Goal: Transaction & Acquisition: Register for event/course

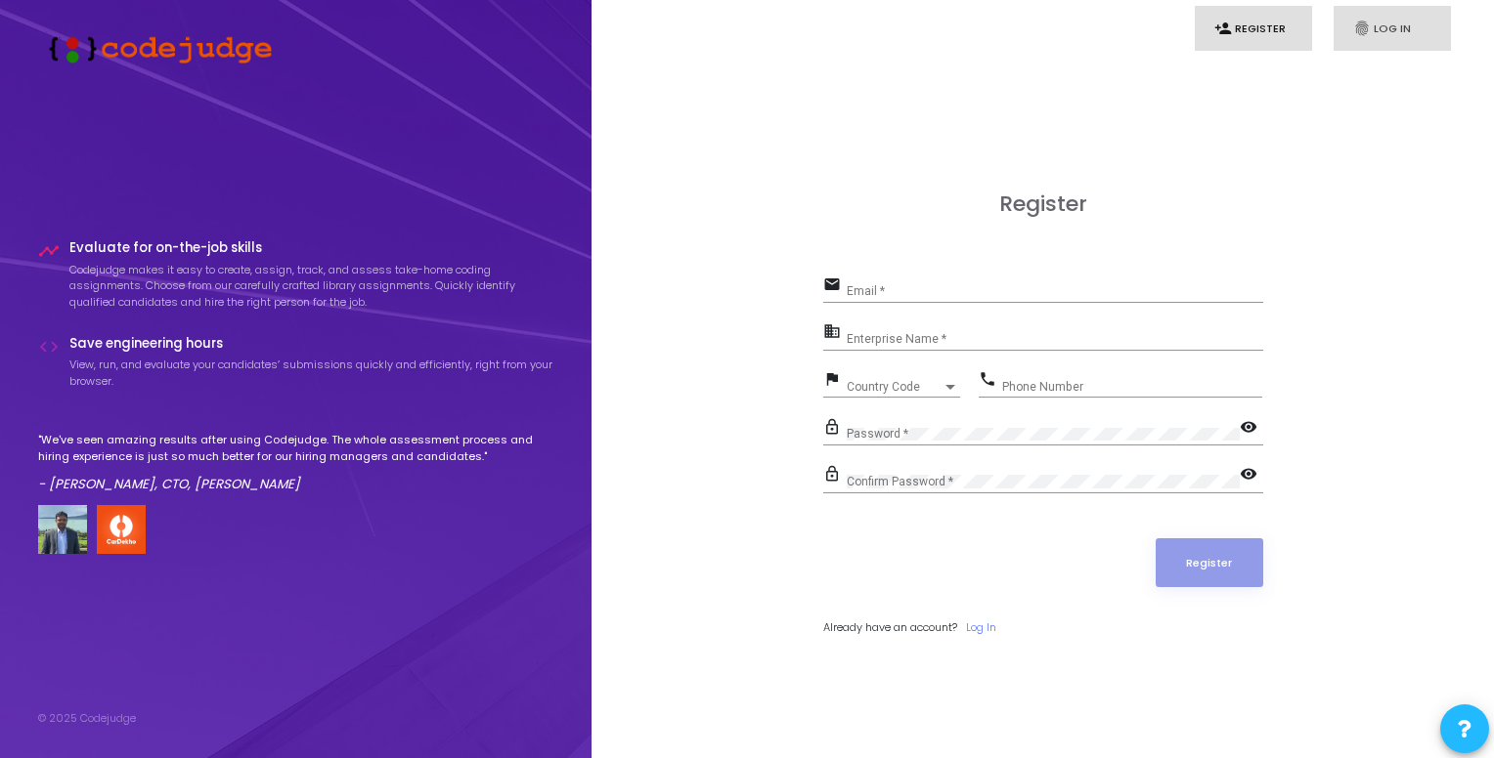
click at [1353, 16] on link "fingerprint Log In" at bounding box center [1391, 29] width 117 height 46
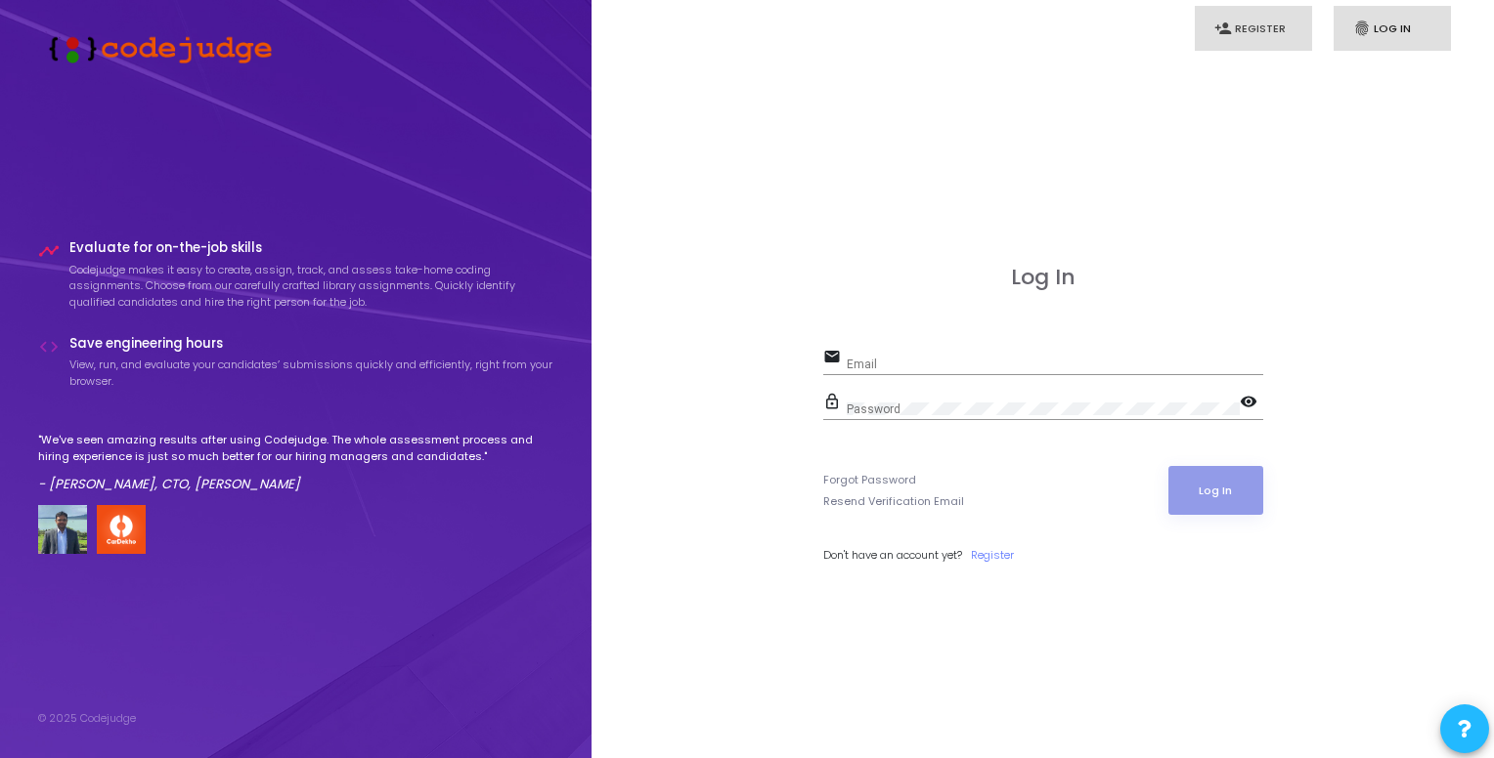
click at [1235, 33] on link "person_add Register" at bounding box center [1252, 29] width 117 height 46
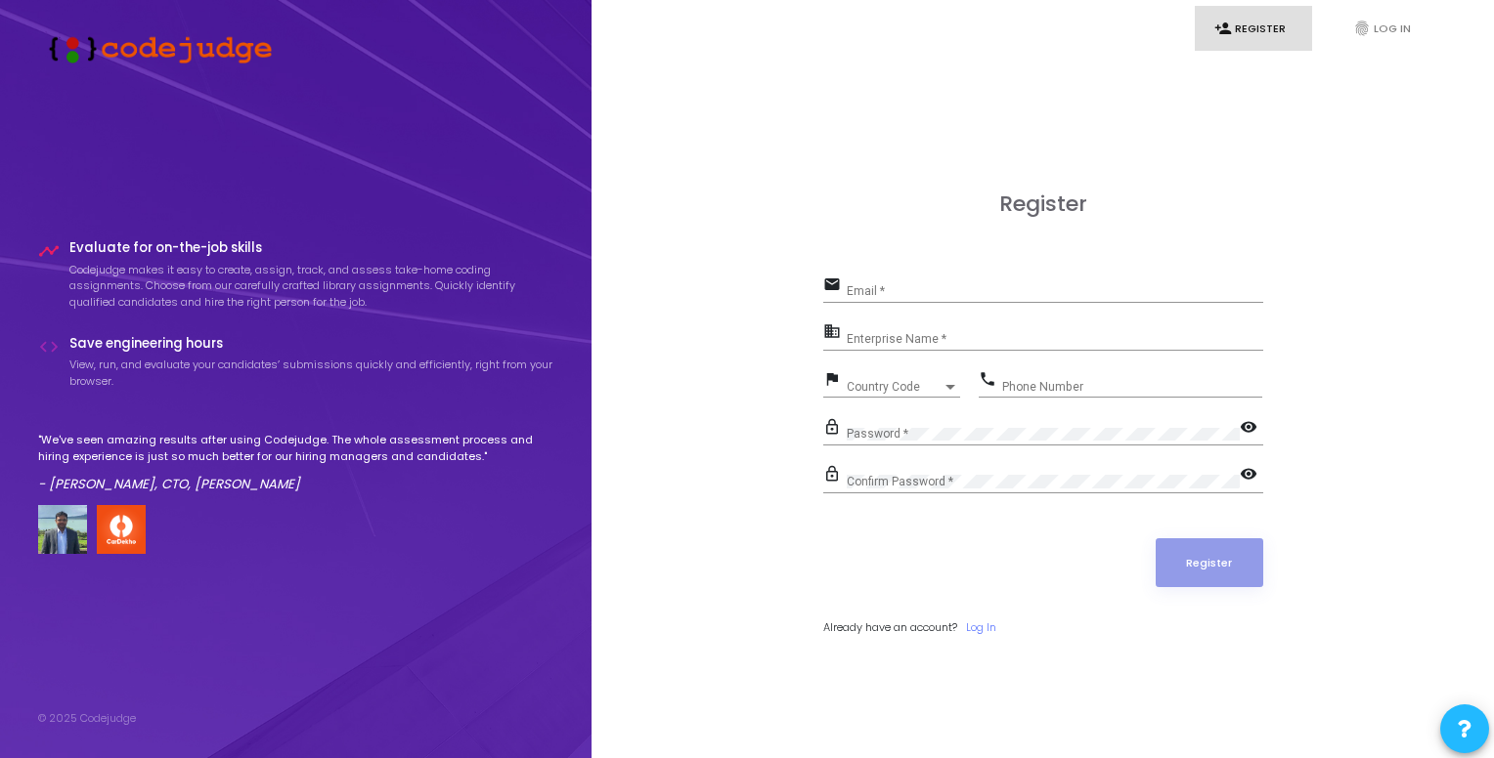
click at [896, 341] on input "Enterprise Name *" at bounding box center [1054, 339] width 416 height 14
click at [906, 294] on input "Email *" at bounding box center [1054, 291] width 416 height 14
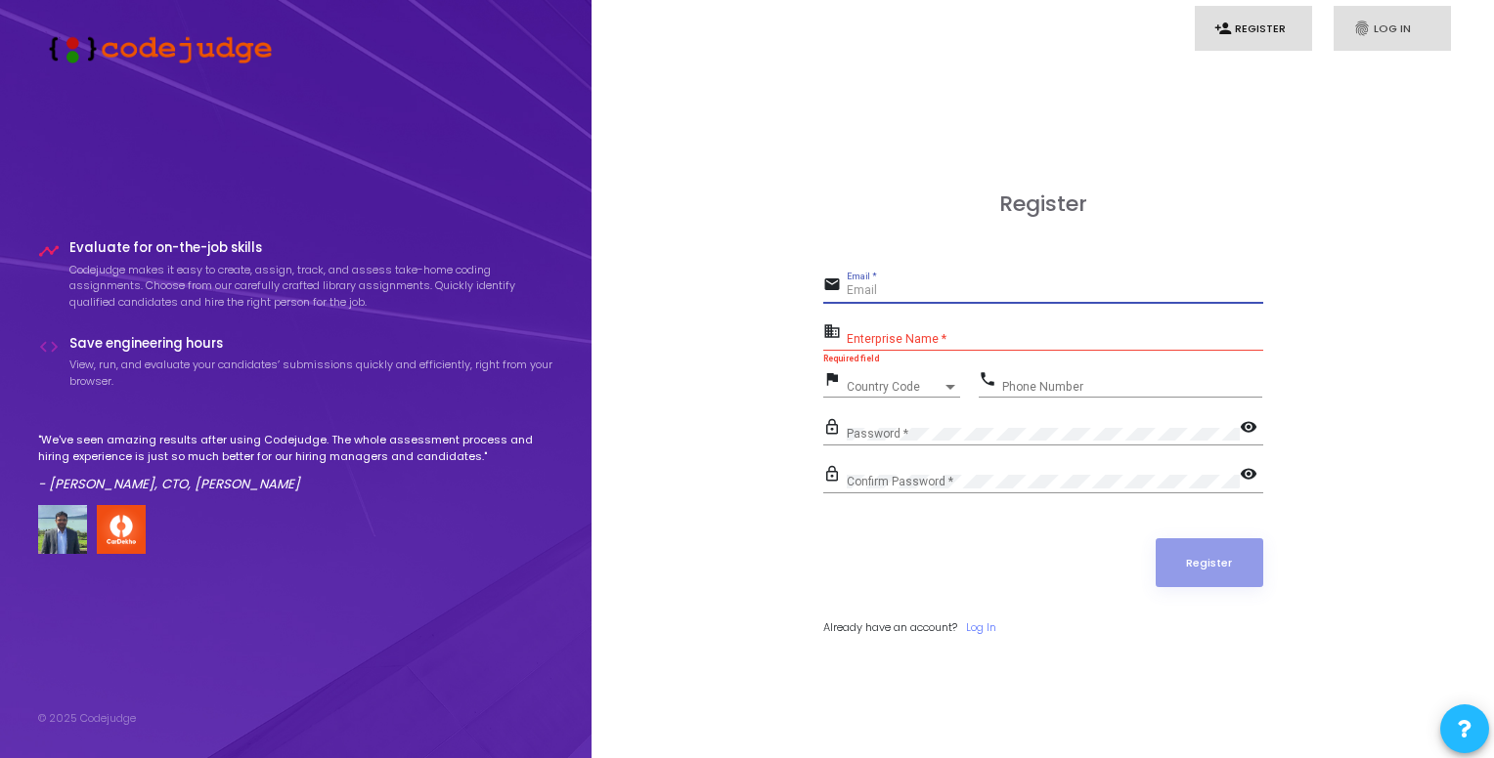
click at [1383, 31] on link "fingerprint Log In" at bounding box center [1391, 29] width 117 height 46
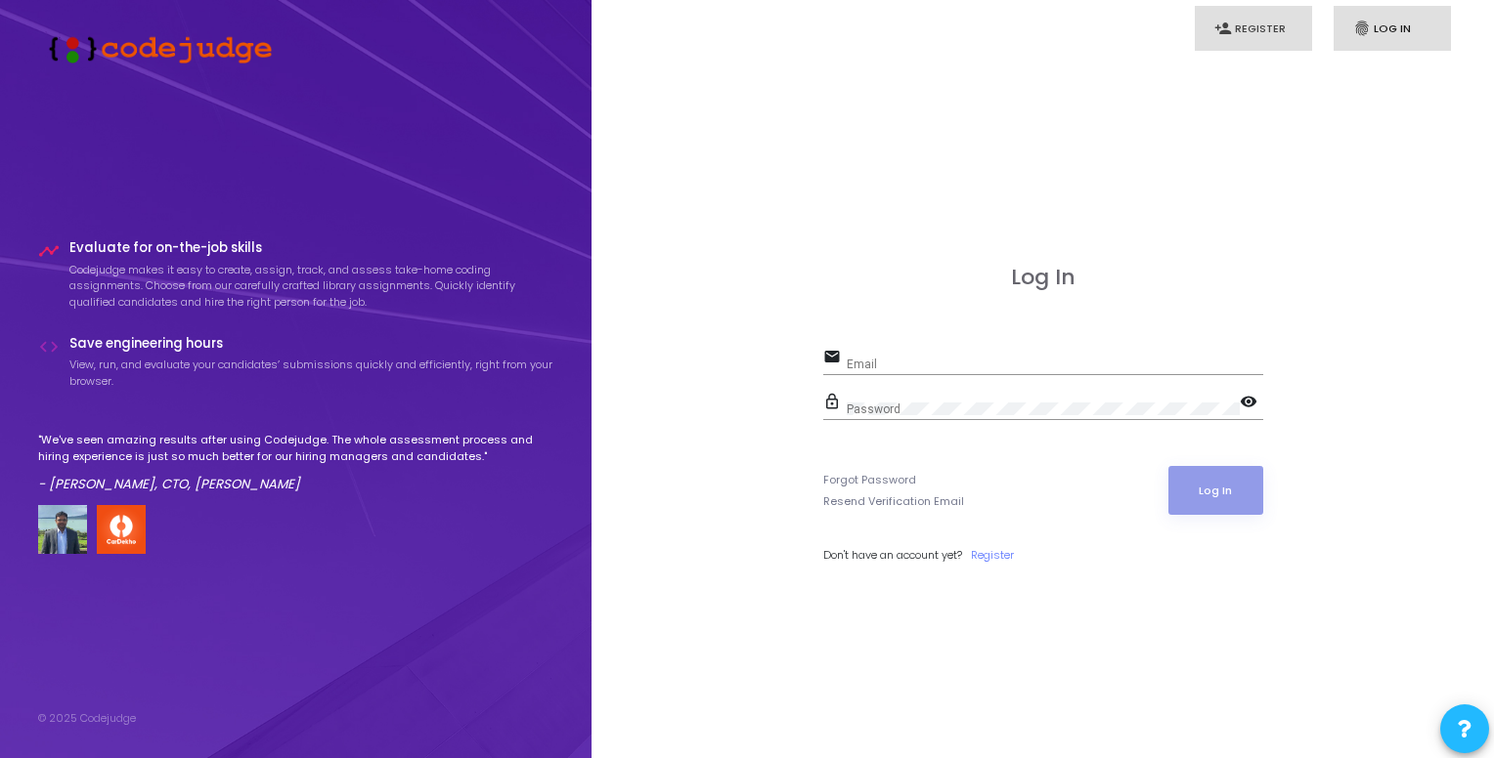
click at [1235, 36] on link "person_add Register" at bounding box center [1252, 29] width 117 height 46
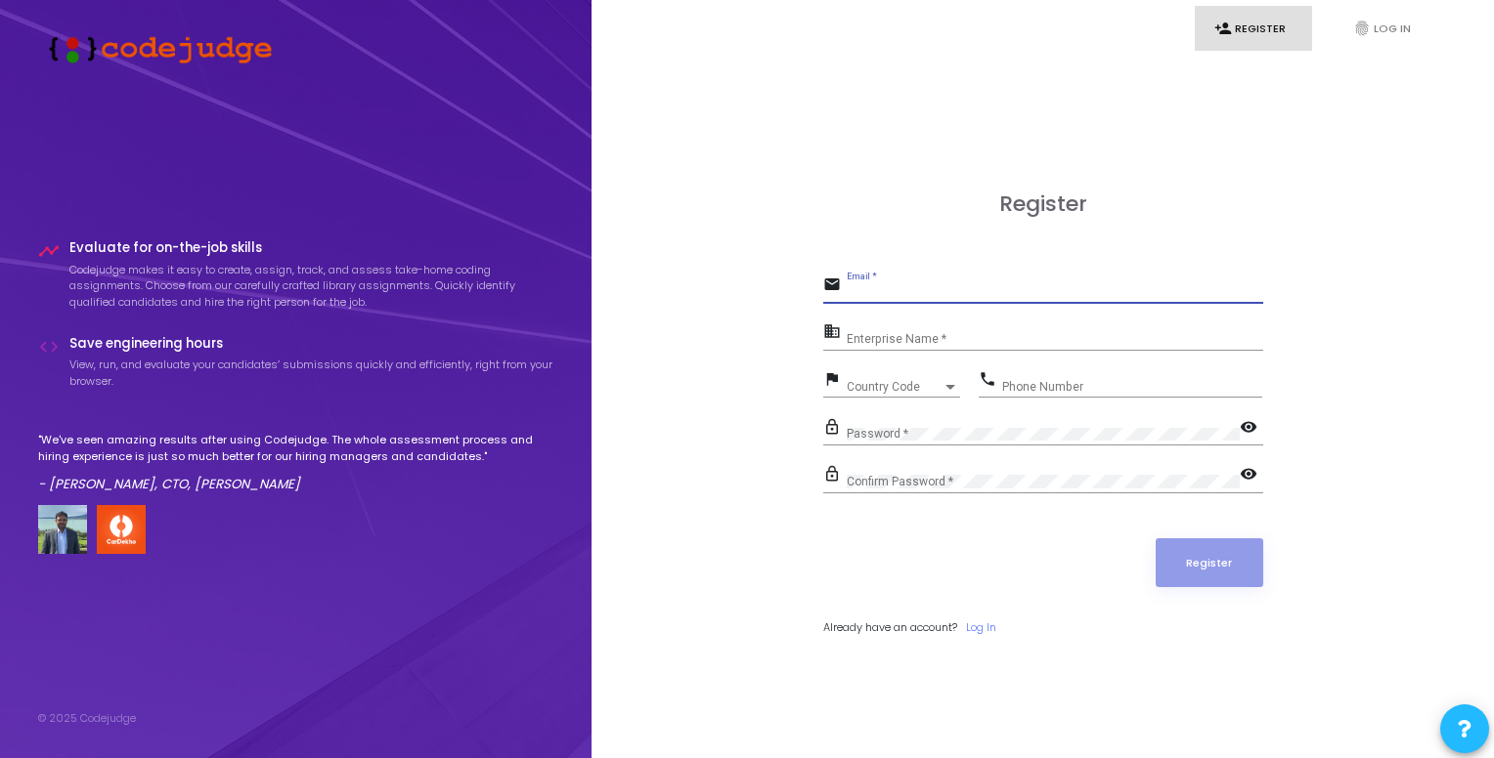
drag, startPoint x: 939, startPoint y: 293, endPoint x: 939, endPoint y: 308, distance: 14.7
click at [939, 308] on div "email Email *" at bounding box center [1043, 294] width 440 height 45
type input "[EMAIL_ADDRESS][DOMAIN_NAME]"
click at [865, 338] on input "Enterprise Name *" at bounding box center [1054, 339] width 416 height 14
type input "Ishan Sharma"
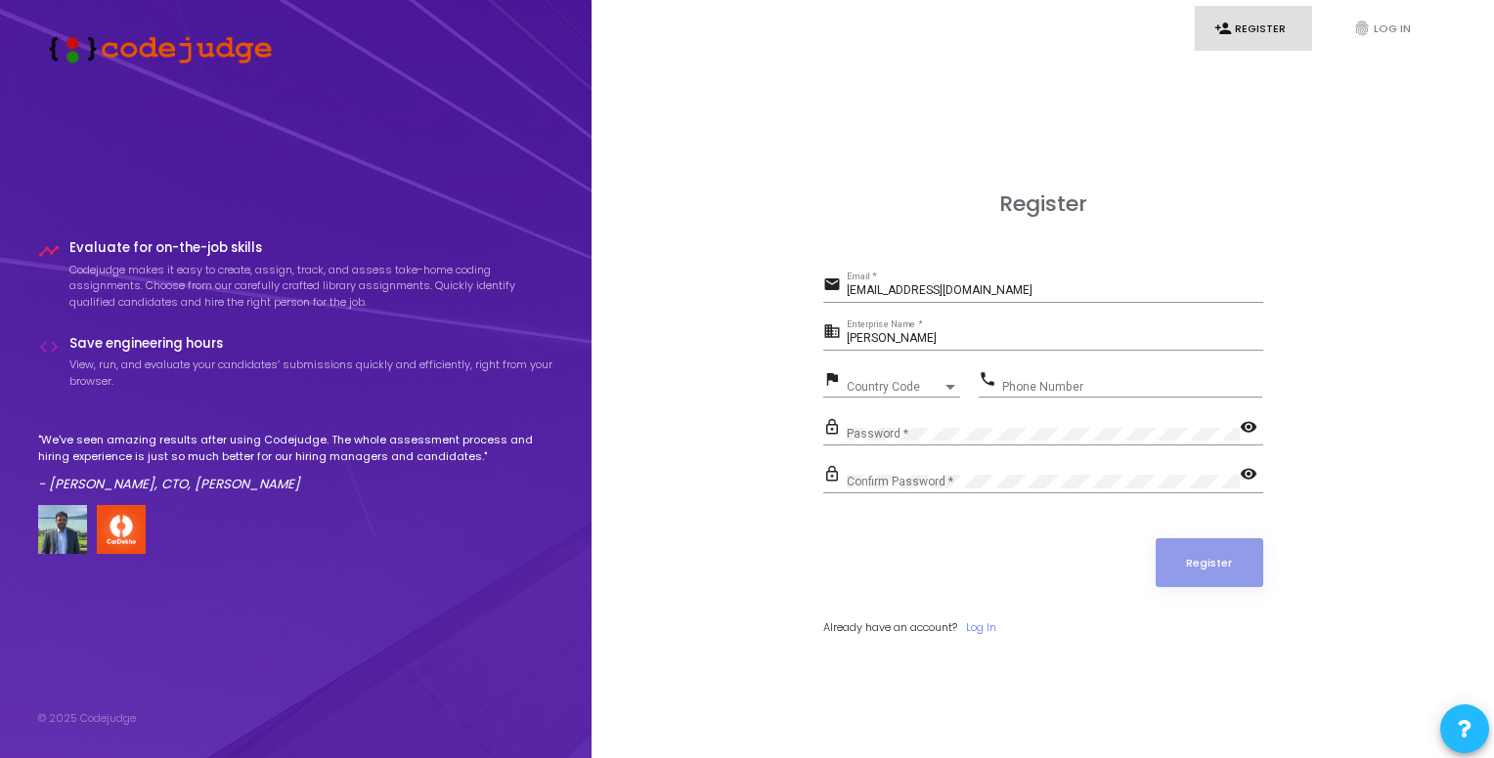
click at [858, 376] on div "Country Code Country Code" at bounding box center [902, 383] width 113 height 30
type input "ind"
click at [1020, 380] on input "Phone Number" at bounding box center [1132, 387] width 260 height 14
type input "8595431322"
click at [1246, 424] on mat-icon "visibility" at bounding box center [1250, 428] width 23 height 23
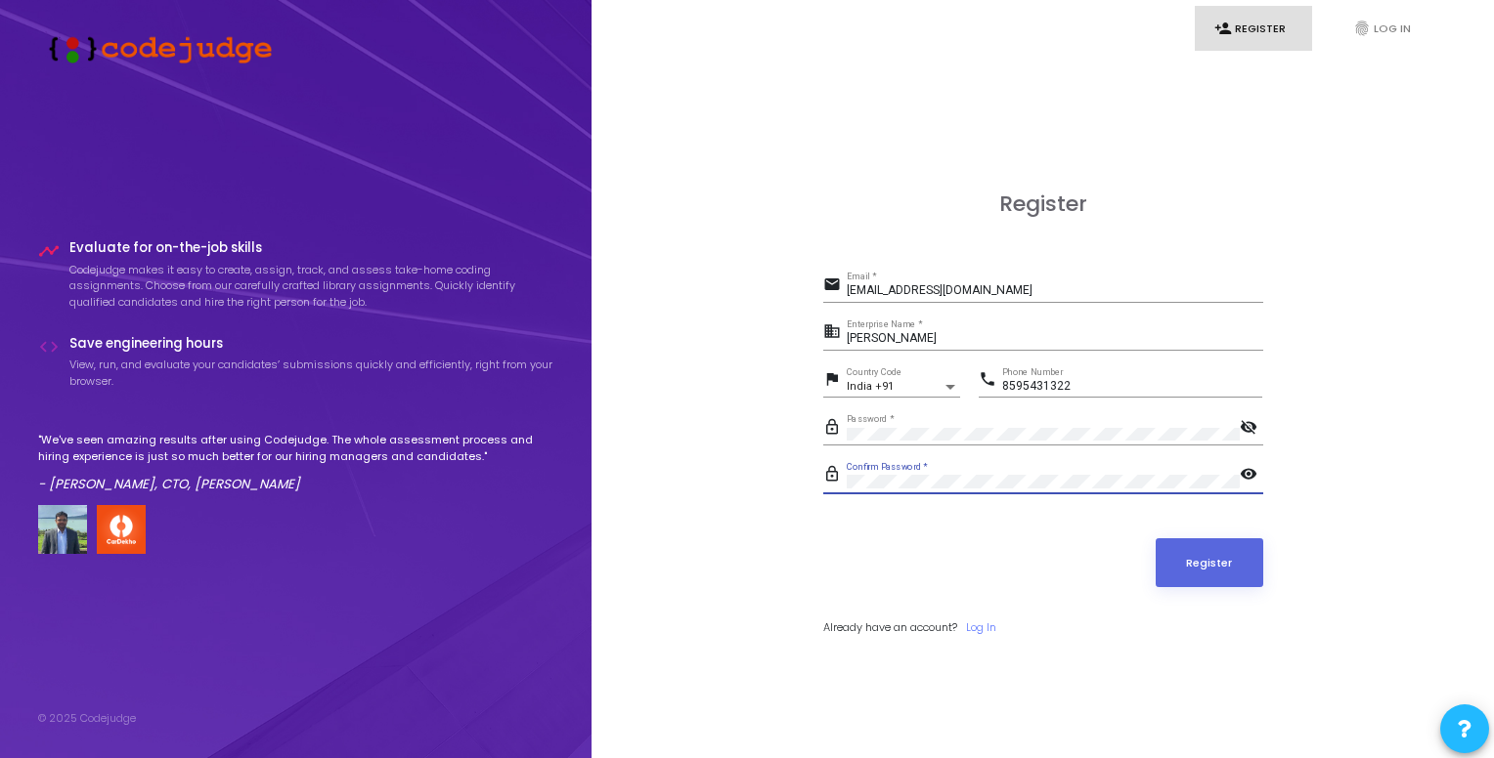
click at [1243, 470] on mat-icon "visibility" at bounding box center [1250, 475] width 23 height 23
click at [1224, 570] on button "Register" at bounding box center [1209, 563] width 108 height 49
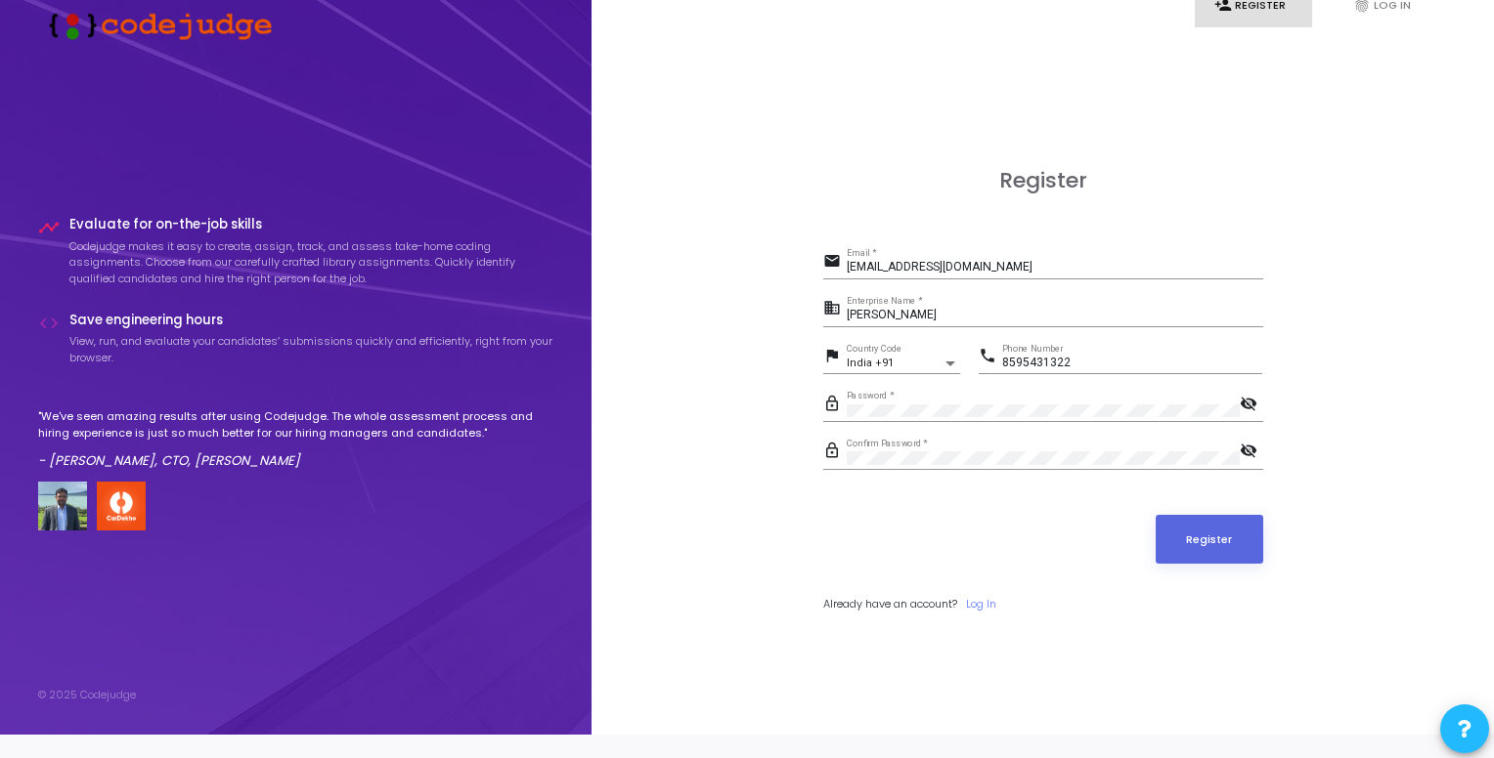
scroll to position [56, 0]
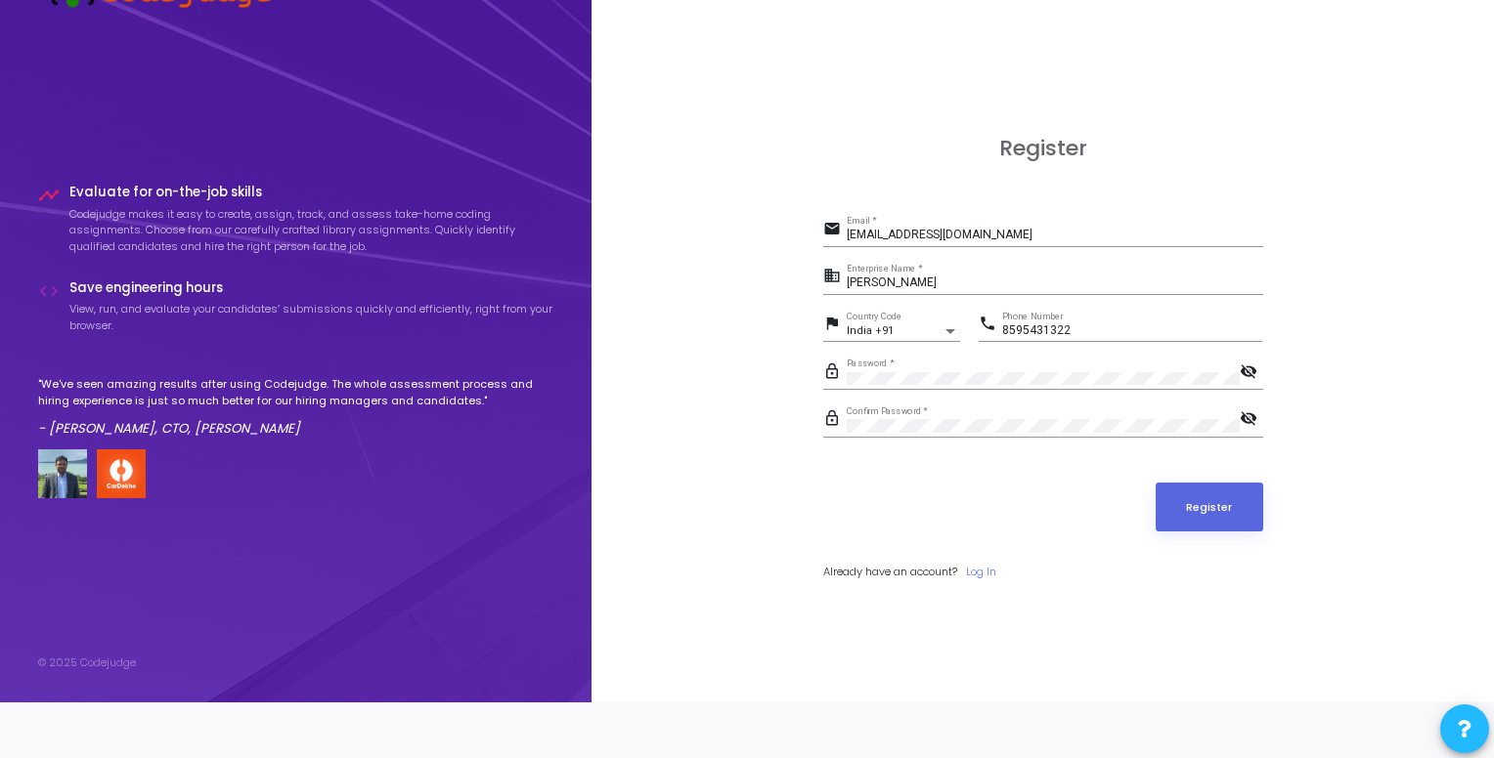
click at [953, 368] on div "Password *" at bounding box center [1042, 374] width 393 height 30
click at [1231, 485] on button "Register" at bounding box center [1209, 507] width 108 height 49
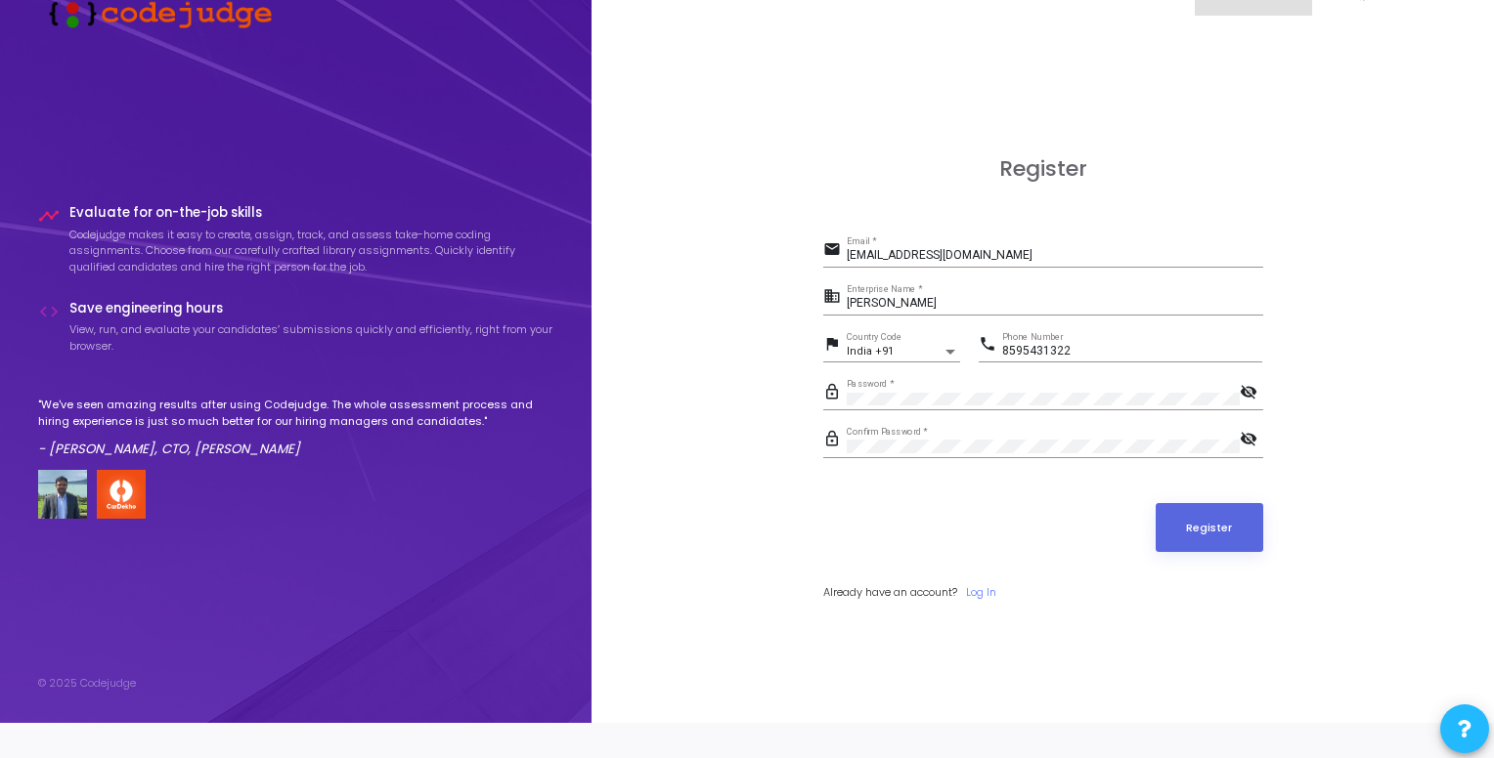
scroll to position [0, 0]
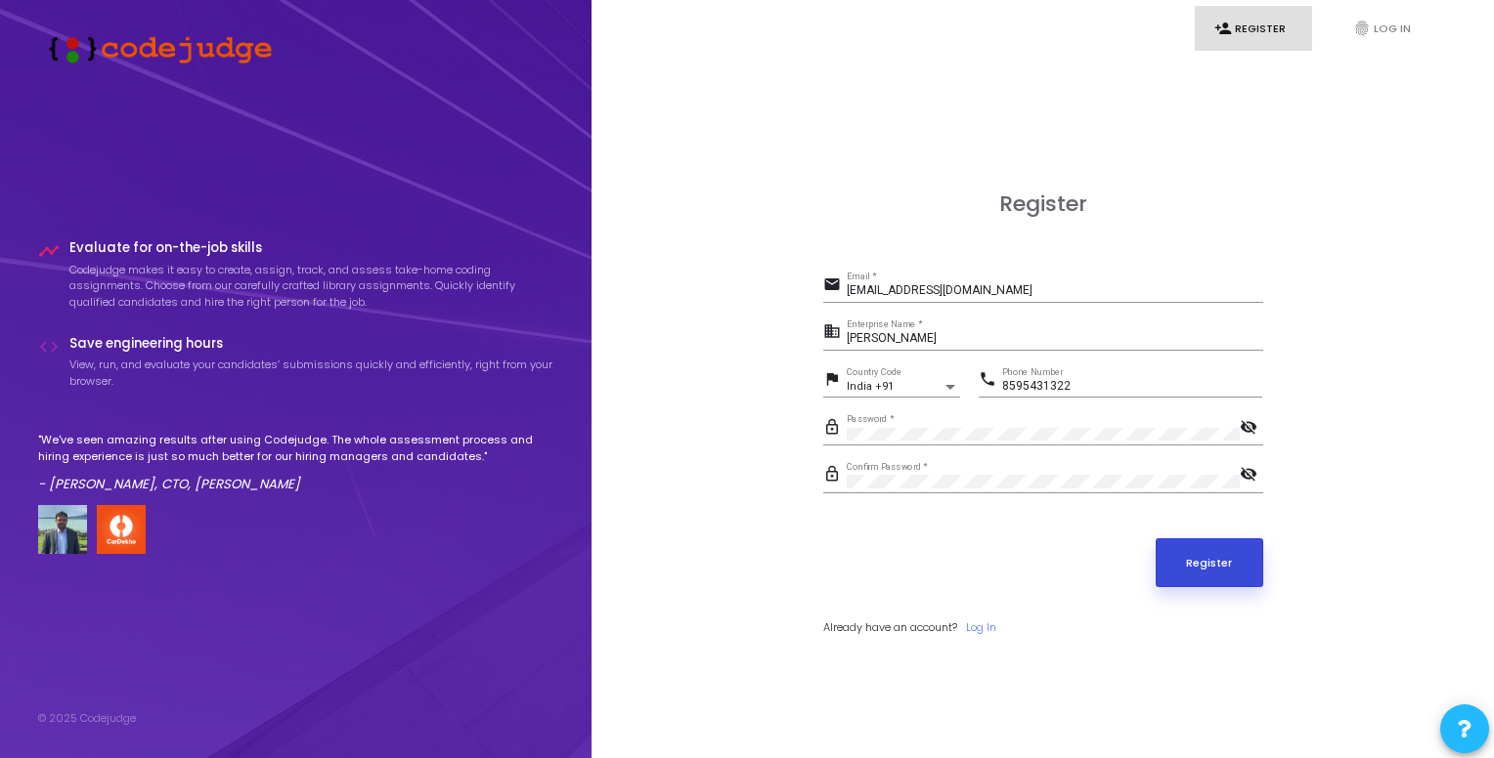
click at [1183, 570] on button "Register" at bounding box center [1209, 563] width 108 height 49
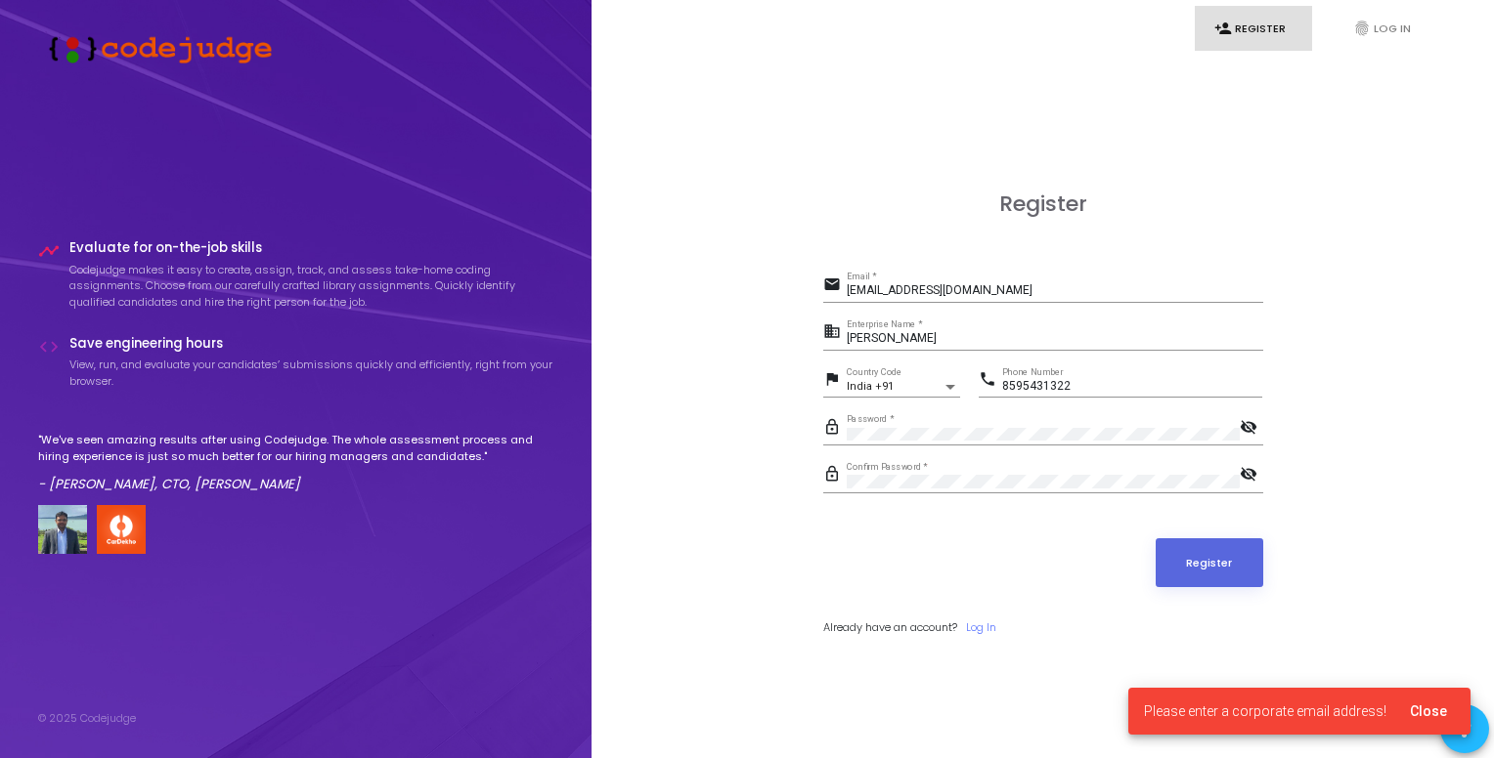
click at [1234, 702] on span "Please enter a corporate email address!" at bounding box center [1265, 712] width 242 height 20
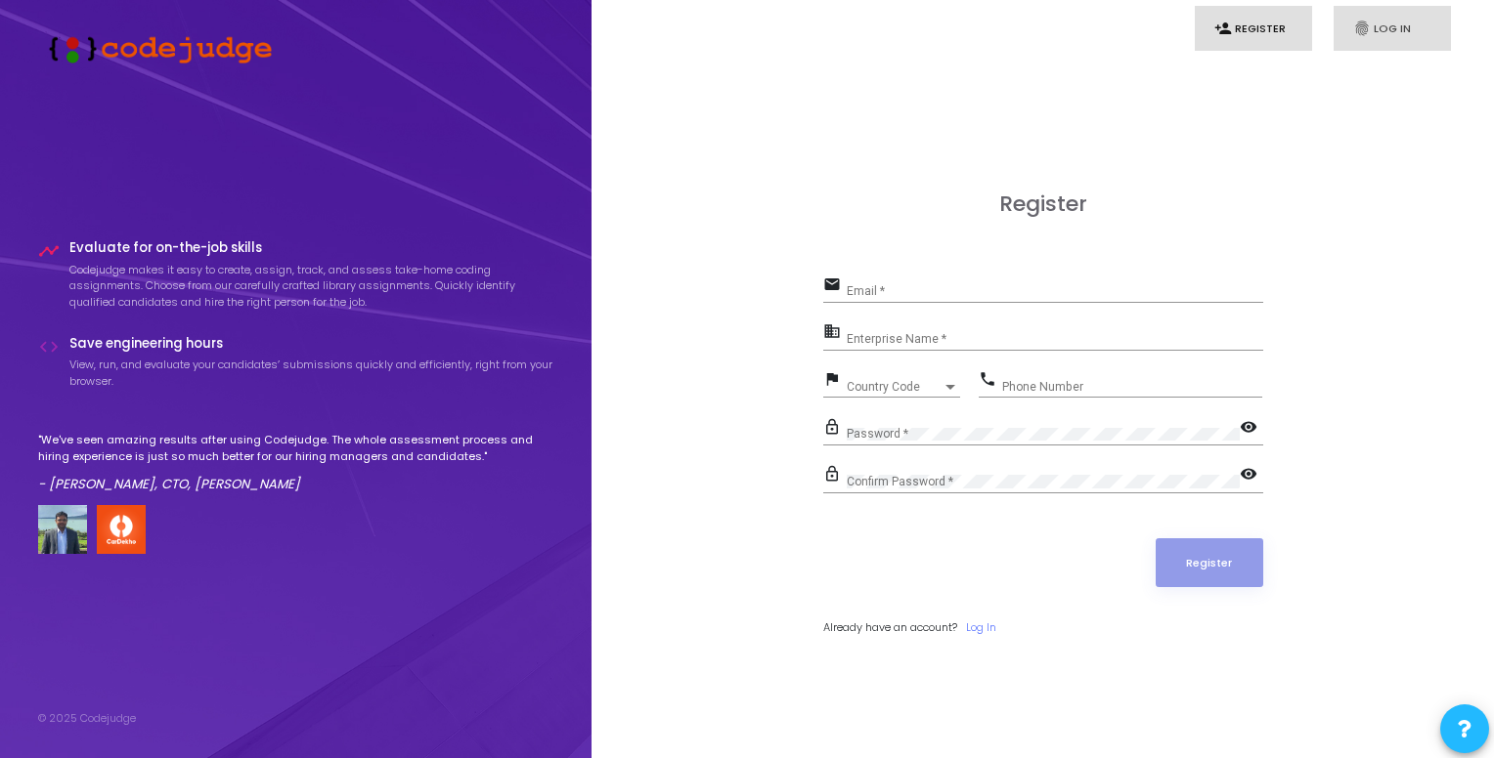
click at [1355, 40] on link "fingerprint Log In" at bounding box center [1391, 29] width 117 height 46
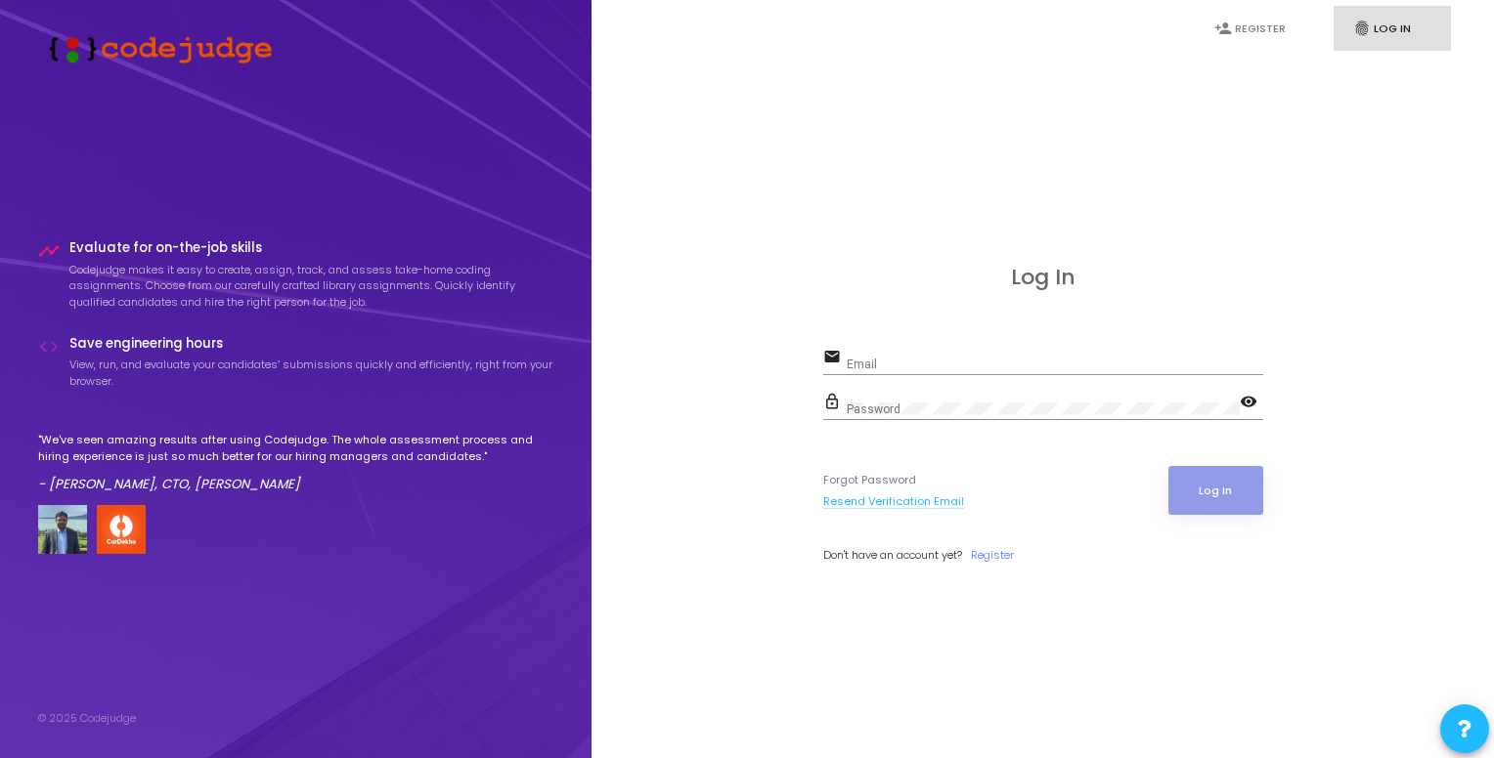
click at [933, 494] on link "Resend Verification Email" at bounding box center [893, 502] width 141 height 17
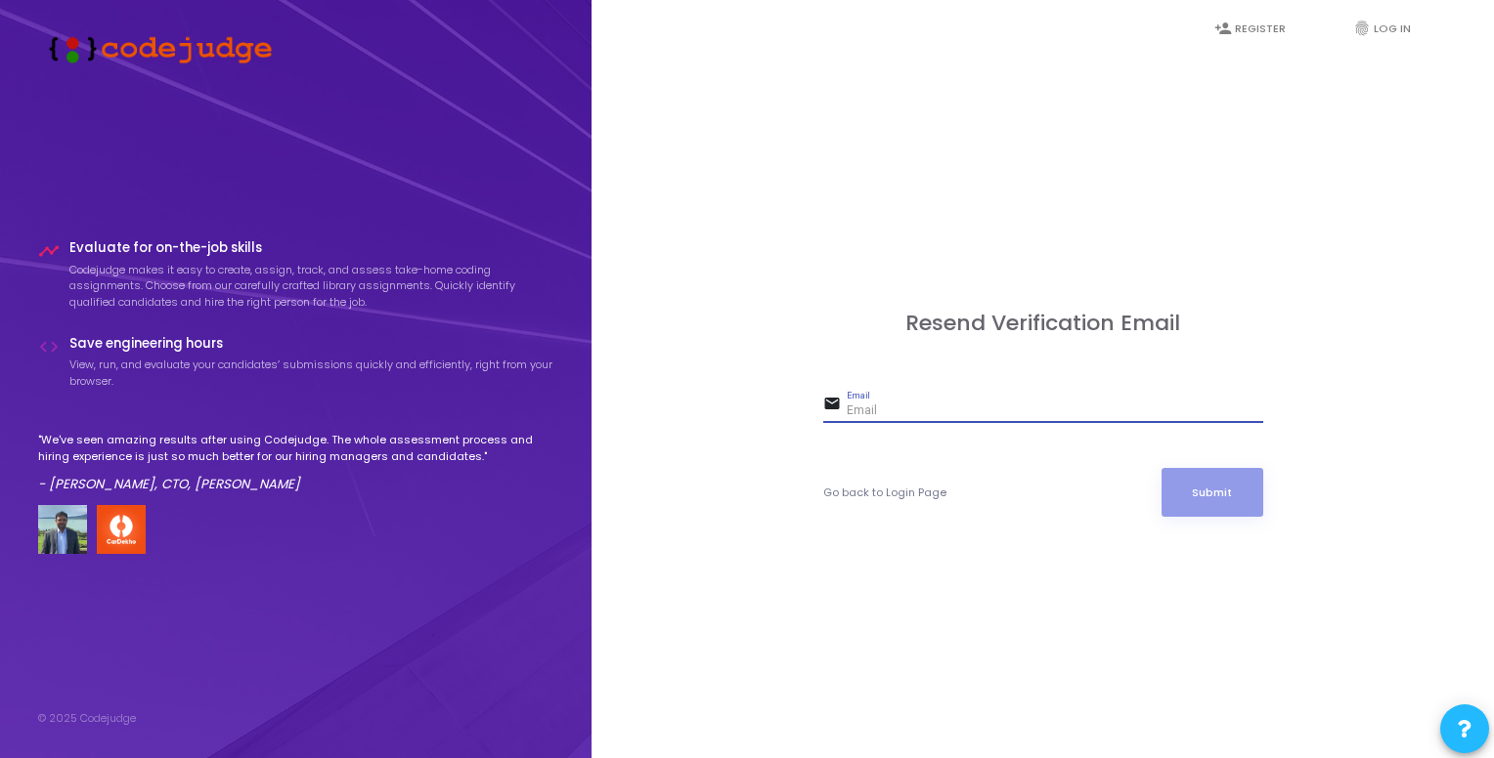
click at [991, 411] on input "Email" at bounding box center [1054, 412] width 416 height 14
type input "[EMAIL_ADDRESS][DOMAIN_NAME]"
click at [1221, 498] on button "Submit" at bounding box center [1212, 492] width 102 height 49
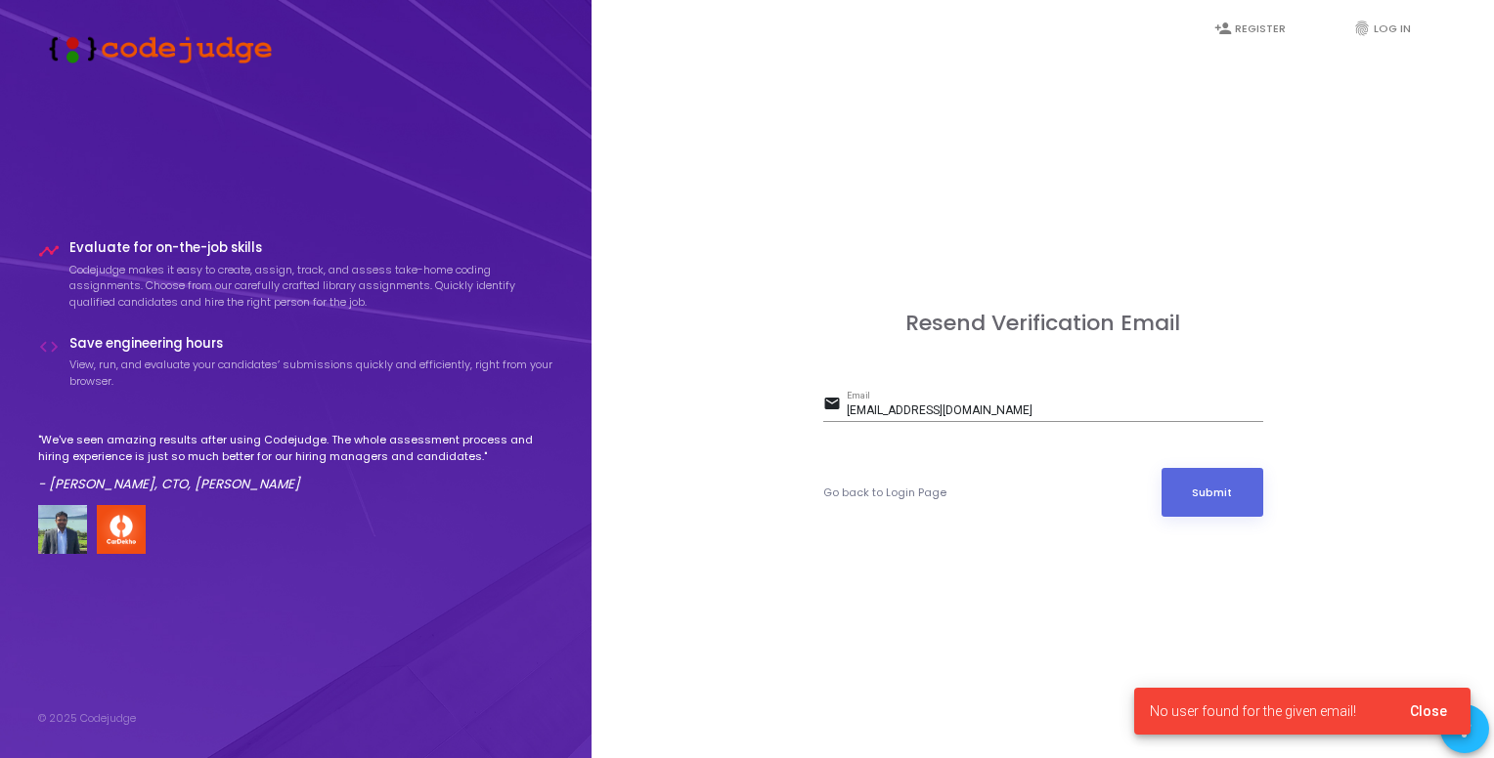
drag, startPoint x: 1084, startPoint y: 382, endPoint x: 894, endPoint y: 392, distance: 189.9
click at [887, 392] on div "Resend Verification Email email [EMAIL_ADDRESS][DOMAIN_NAME] Email Go back to L…" at bounding box center [1043, 435] width 440 height 248
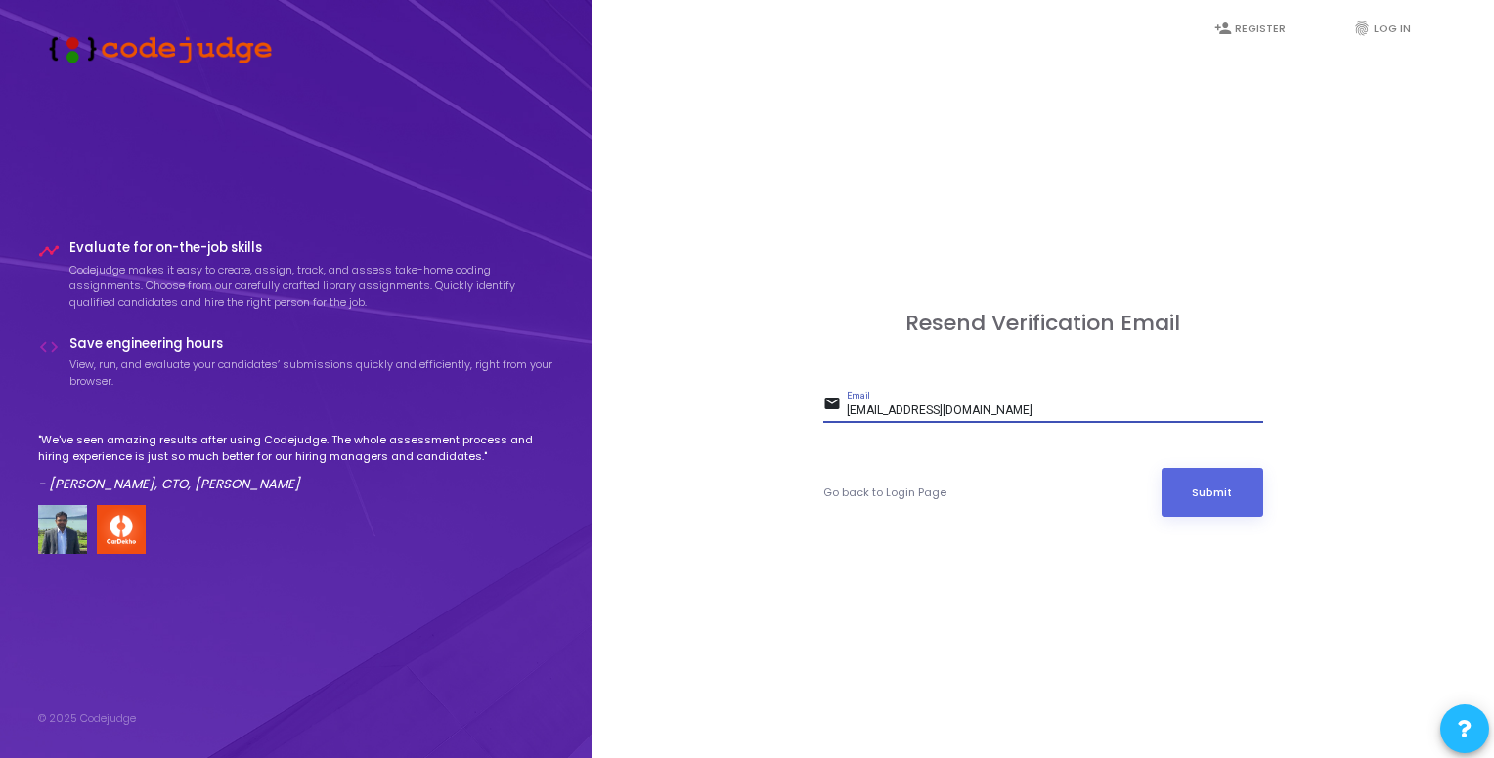
drag, startPoint x: 1033, startPoint y: 411, endPoint x: 739, endPoint y: 416, distance: 294.2
click at [747, 415] on div "Resend Verification Email email [EMAIL_ADDRESS][DOMAIN_NAME] Email Go back to L…" at bounding box center [1042, 436] width 859 height 758
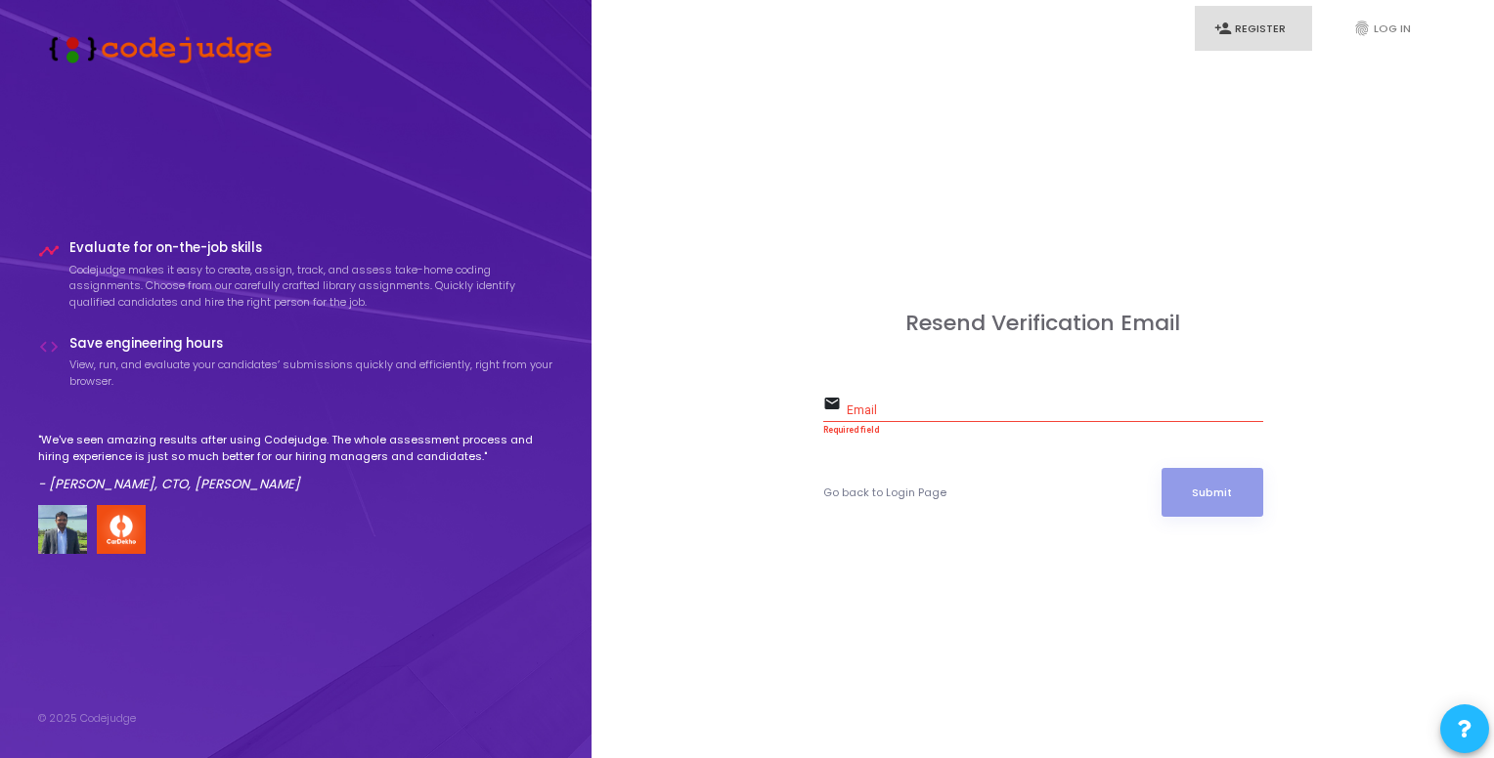
click at [1263, 25] on link "person_add Register" at bounding box center [1252, 29] width 117 height 46
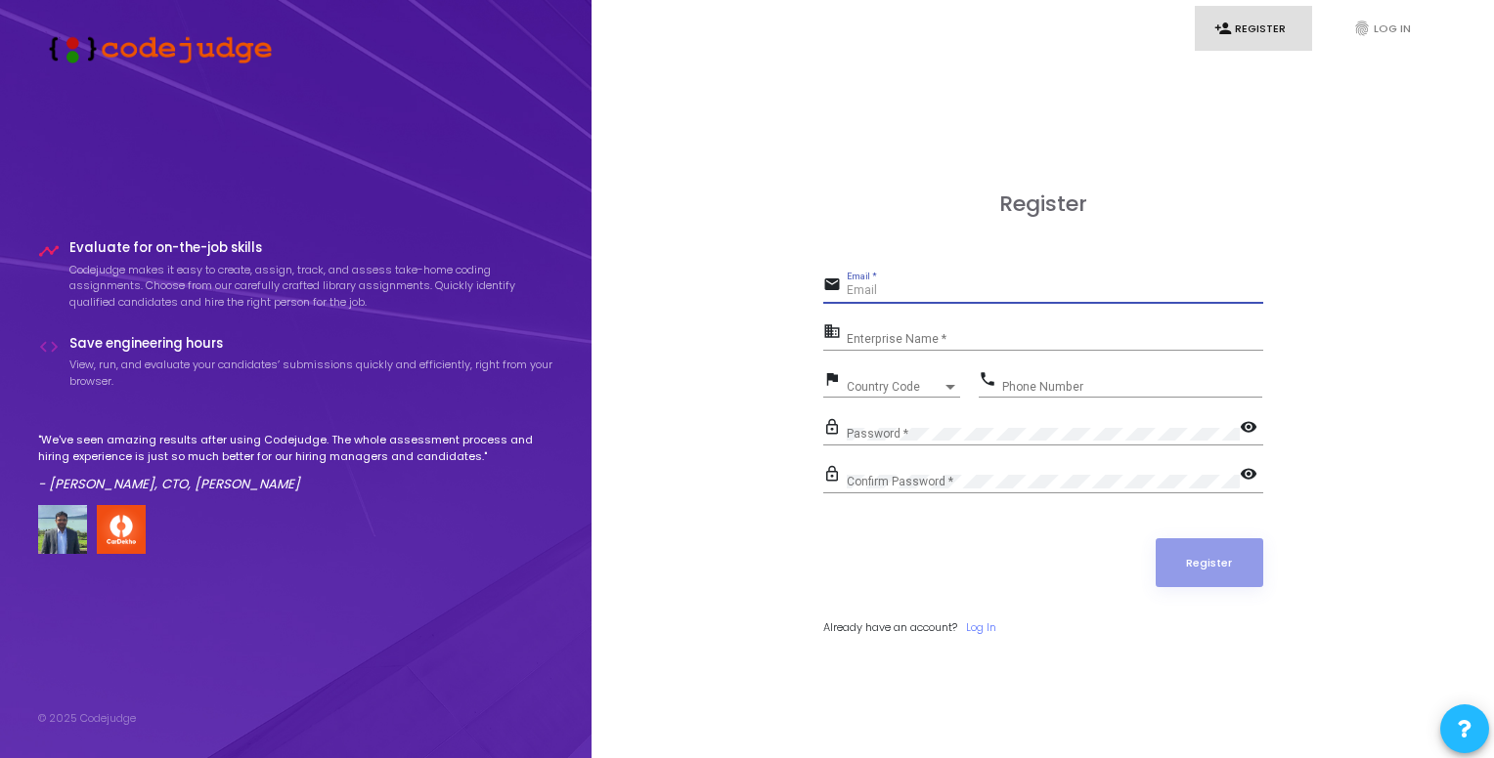
click at [869, 292] on input "Email *" at bounding box center [1054, 291] width 416 height 14
type input "[EMAIL_ADDRESS][DOMAIN_NAME]"
click at [977, 329] on div "Enterprise Name *" at bounding box center [1054, 335] width 416 height 30
type input "[PERSON_NAME]"
click at [911, 360] on div "business Ishan Sharma Enterprise Name *" at bounding box center [1043, 341] width 440 height 45
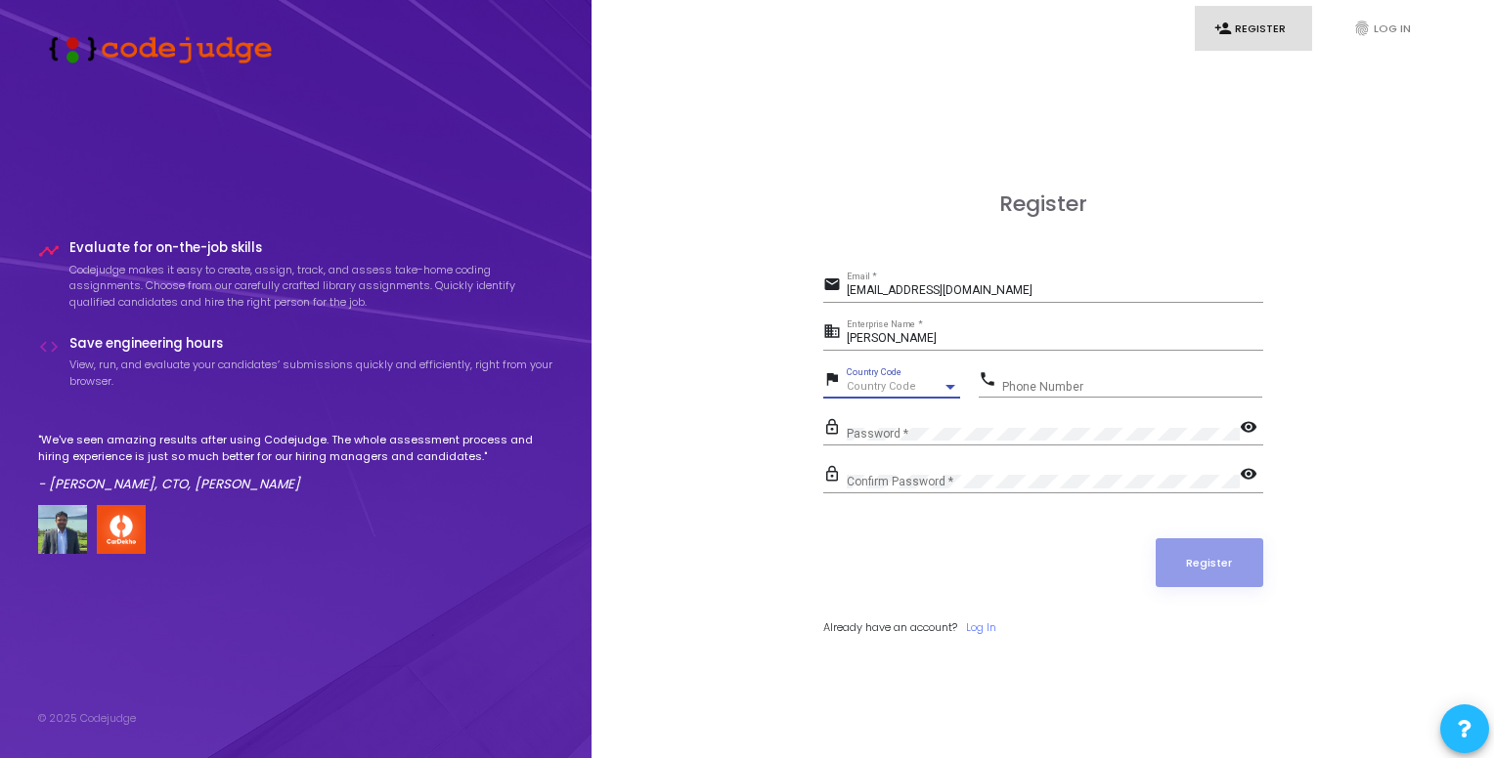
click at [946, 391] on div at bounding box center [950, 387] width 18 height 16
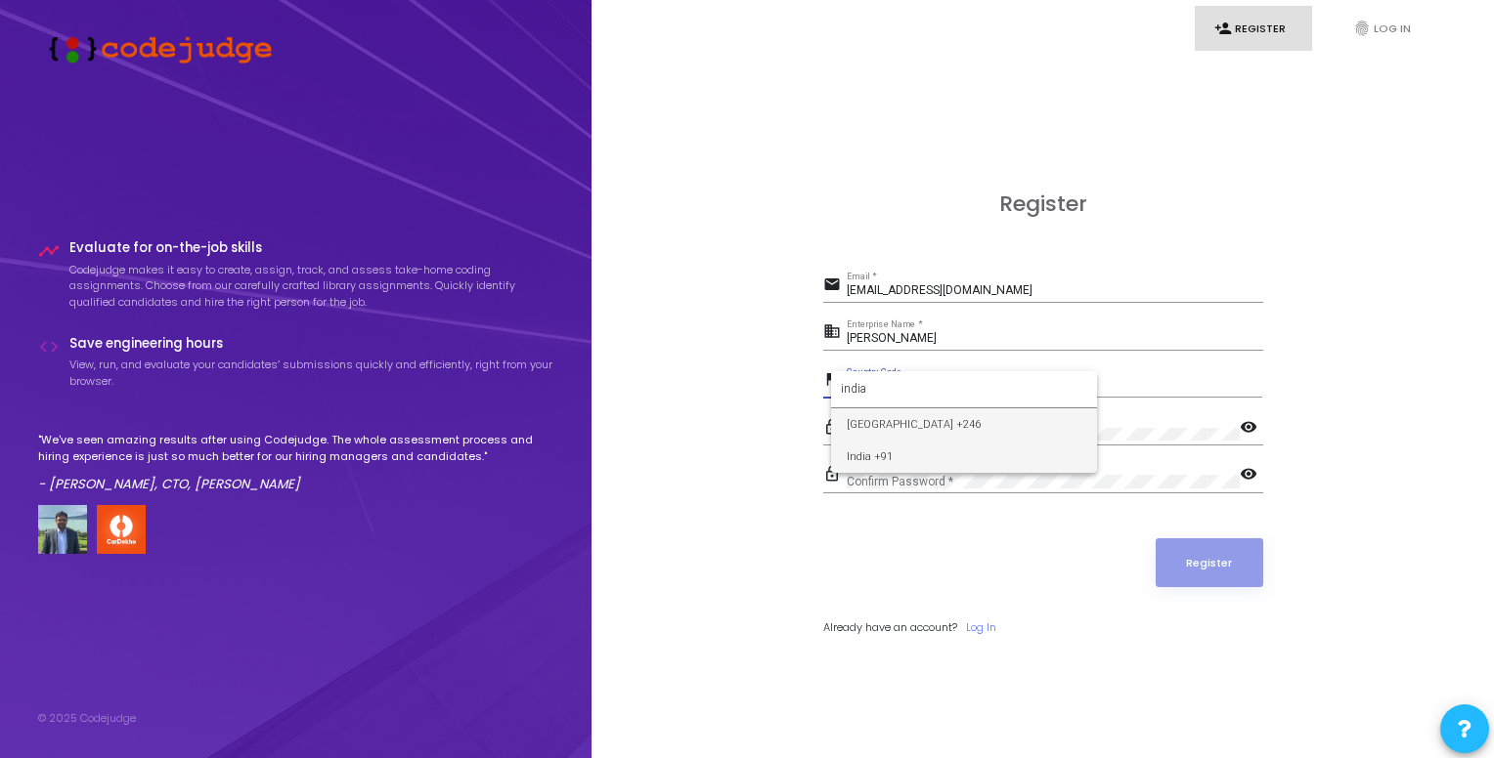
type input "india"
click at [887, 447] on span "India +91" at bounding box center [963, 457] width 235 height 32
click at [1046, 393] on div "Phone Number" at bounding box center [1132, 383] width 260 height 30
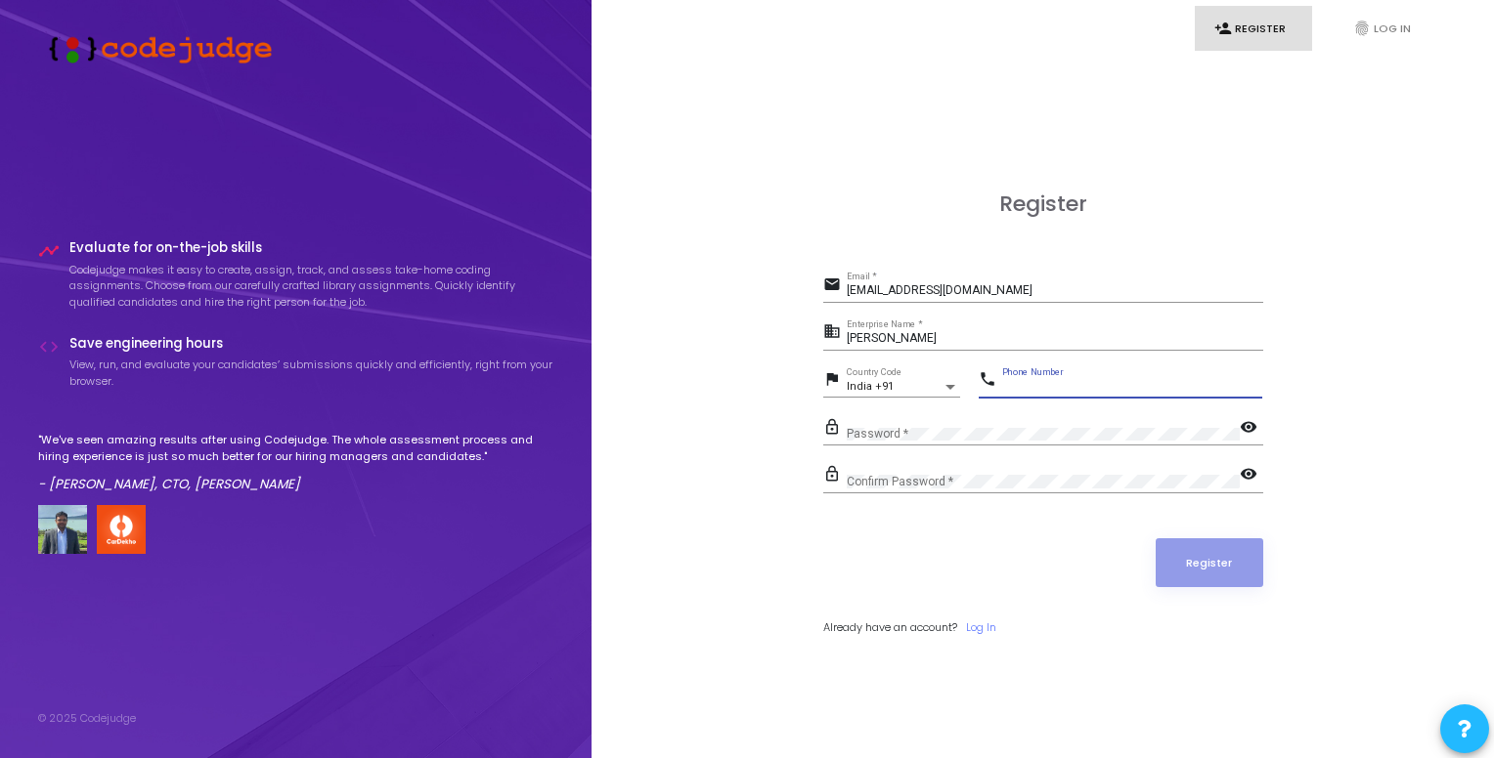
type input "1"
type input "8595431322"
click at [1246, 417] on mat-icon "visibility" at bounding box center [1250, 428] width 23 height 23
click at [1024, 470] on div "Confirm Password *" at bounding box center [1042, 477] width 393 height 30
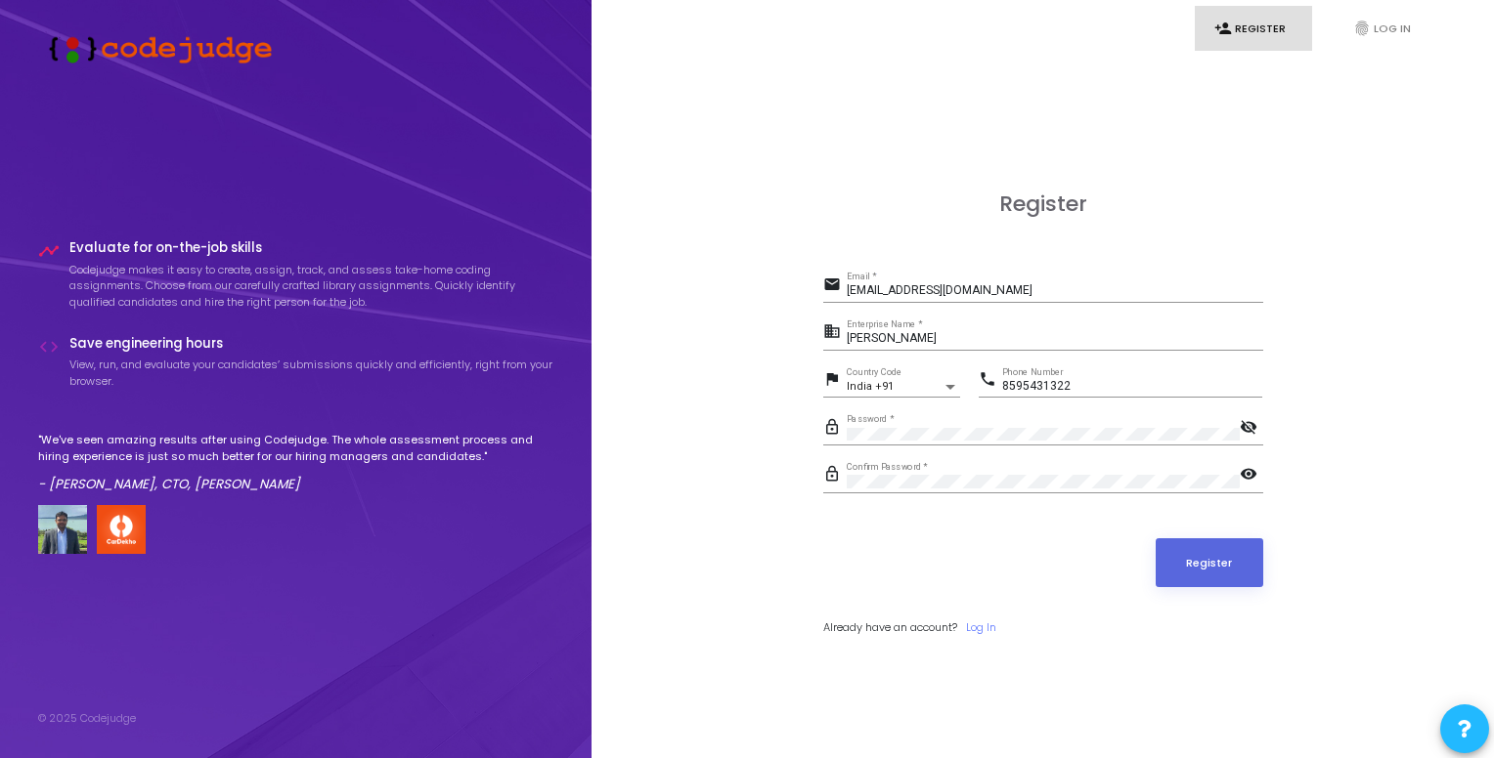
click at [1245, 476] on mat-icon "visibility" at bounding box center [1250, 475] width 23 height 23
click at [1231, 560] on button "Register" at bounding box center [1209, 563] width 108 height 49
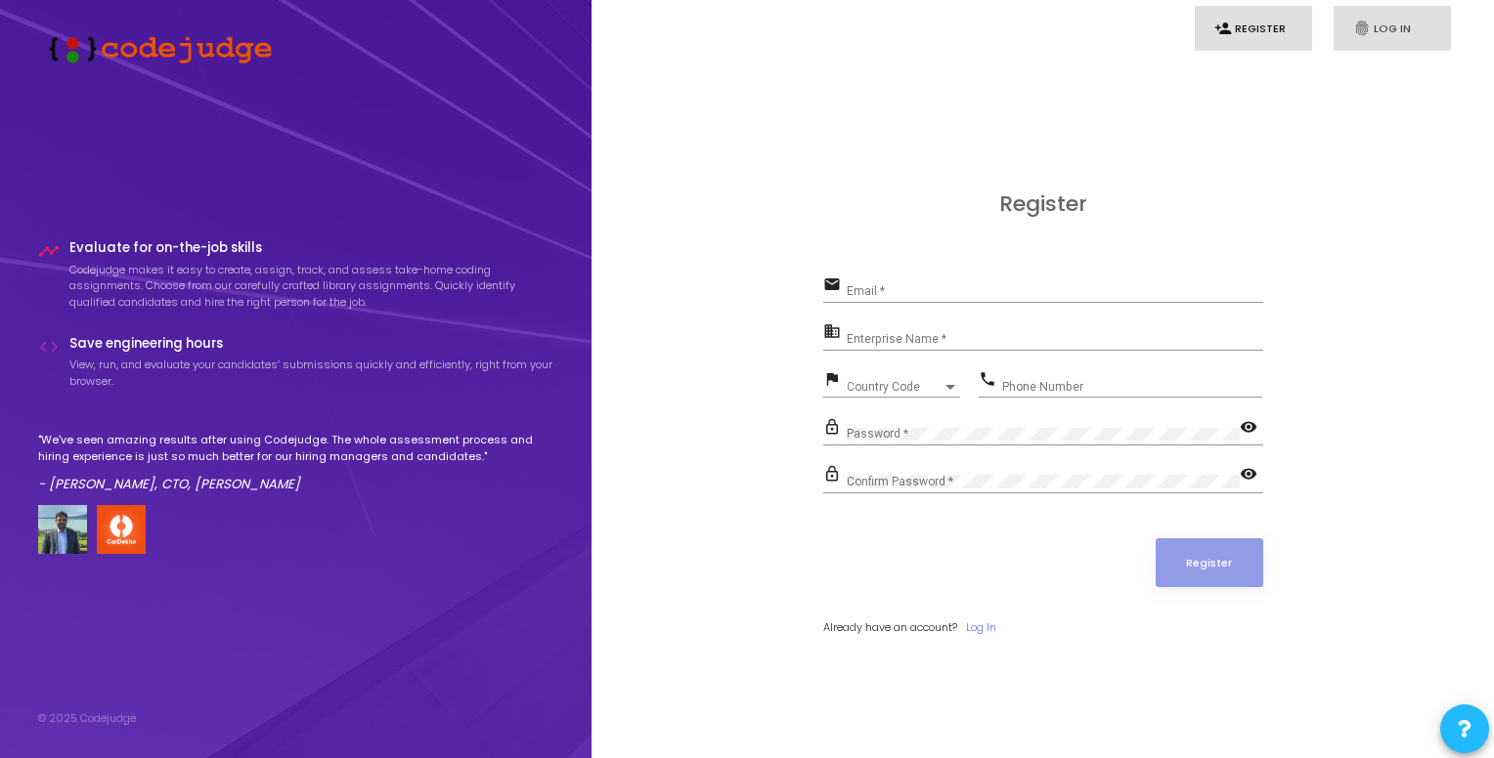
click at [1395, 13] on link "fingerprint Log In" at bounding box center [1391, 29] width 117 height 46
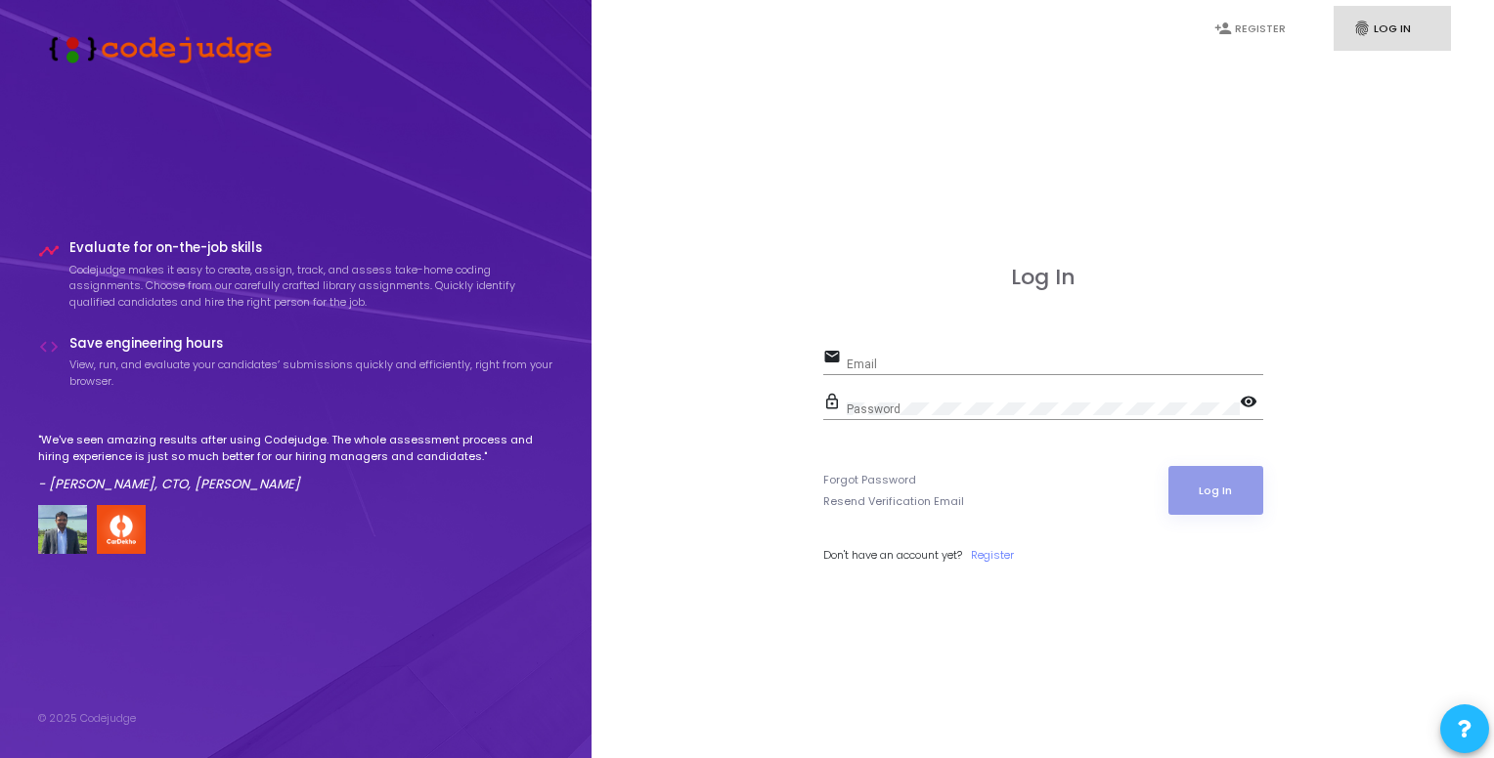
click at [903, 356] on div "Email" at bounding box center [1054, 360] width 416 height 30
type input "[EMAIL_ADDRESS][DOMAIN_NAME]"
click at [1247, 405] on mat-icon "visibility" at bounding box center [1250, 403] width 23 height 23
click at [1238, 485] on button "Log In" at bounding box center [1215, 490] width 95 height 49
click at [876, 498] on link "Resend Verification Email" at bounding box center [893, 502] width 141 height 17
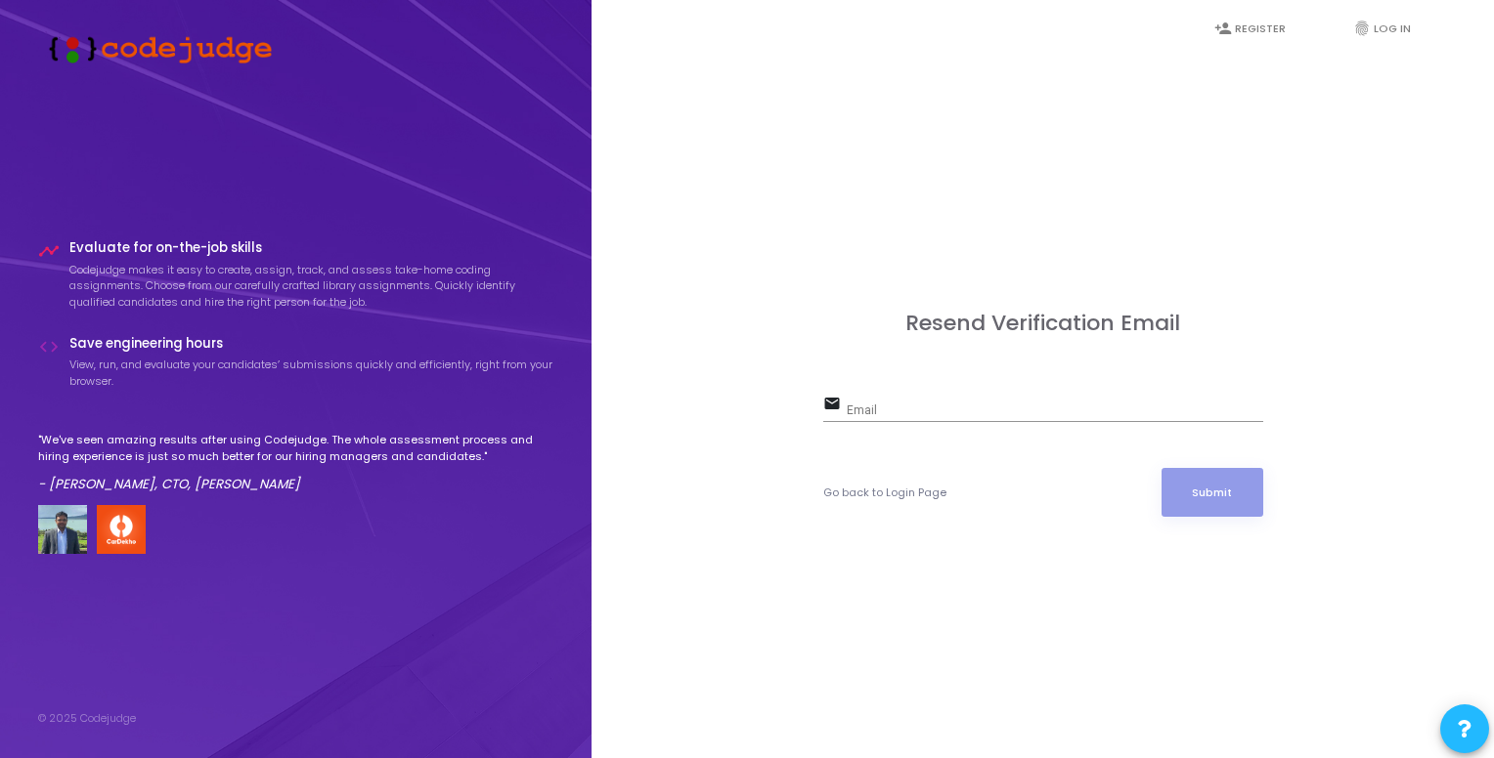
click at [923, 392] on div "Email" at bounding box center [1054, 407] width 416 height 30
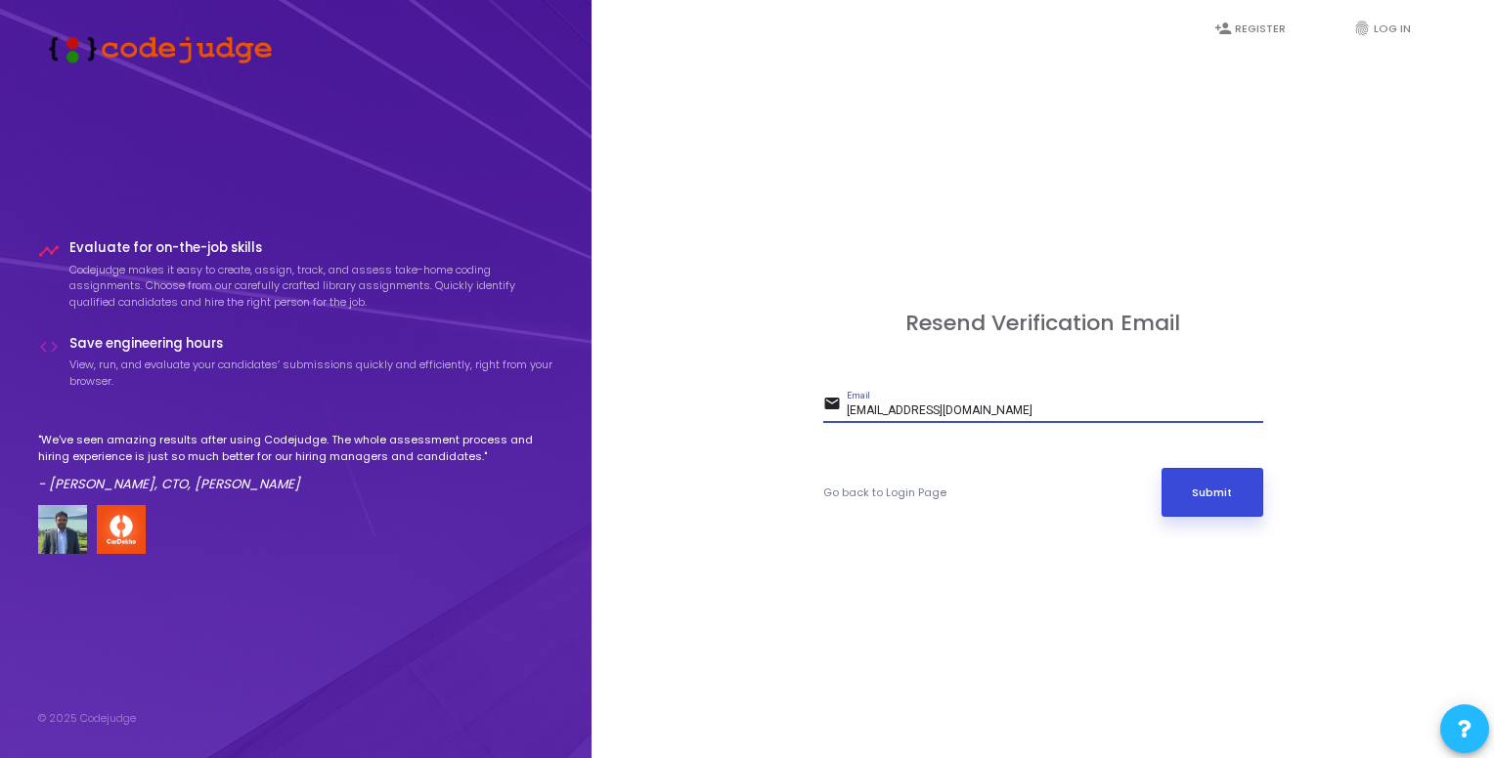
type input "[EMAIL_ADDRESS][DOMAIN_NAME]"
click at [1233, 515] on button "Submit" at bounding box center [1212, 492] width 102 height 49
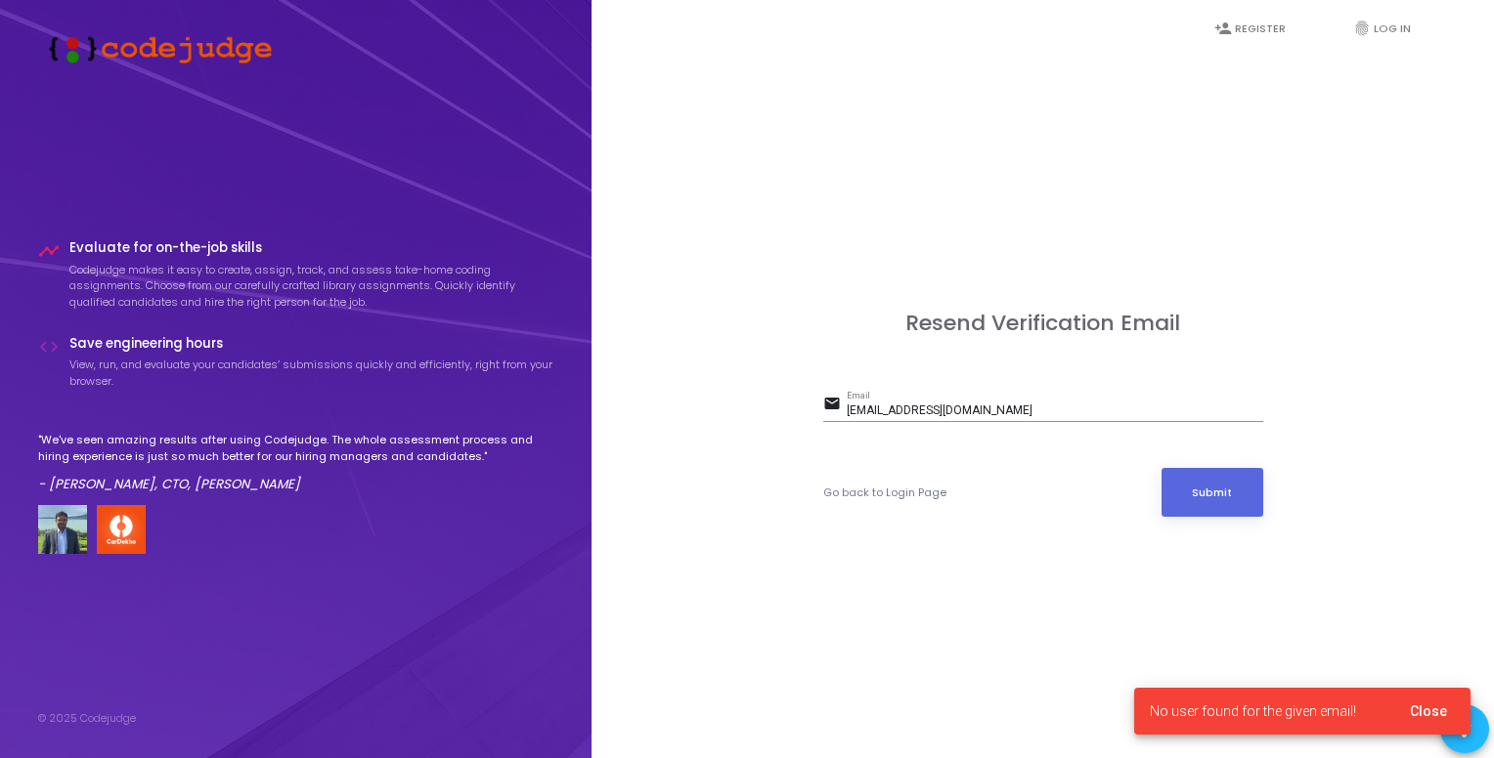
drag, startPoint x: 1258, startPoint y: 595, endPoint x: 1302, endPoint y: 283, distance: 314.9
click at [1302, 283] on div "Resend Verification Email email [EMAIL_ADDRESS][DOMAIN_NAME] Email Go back to L…" at bounding box center [1042, 436] width 859 height 758
